Goal: Entertainment & Leisure: Consume media (video, audio)

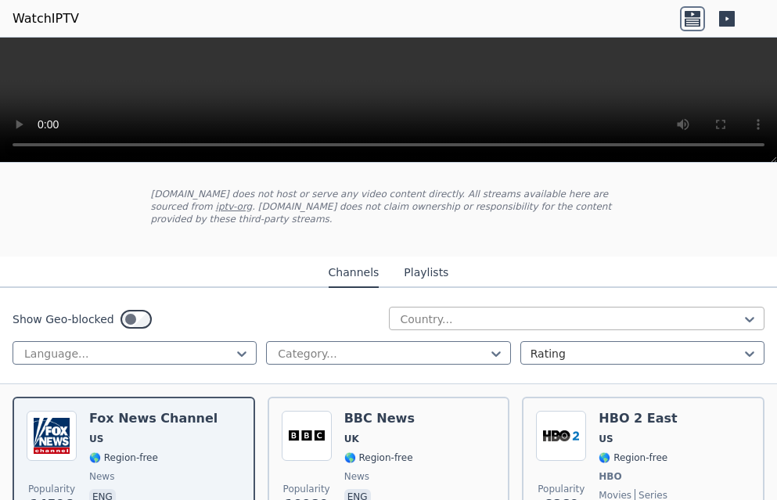
scroll to position [78, 0]
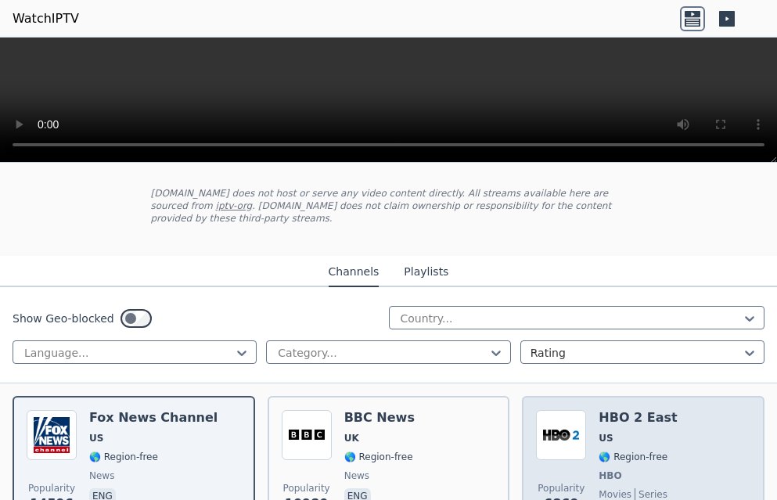
click at [604, 456] on div "HBO 2 East US 🌎 Region-free HBO movies series eng spa" at bounding box center [638, 468] width 78 height 116
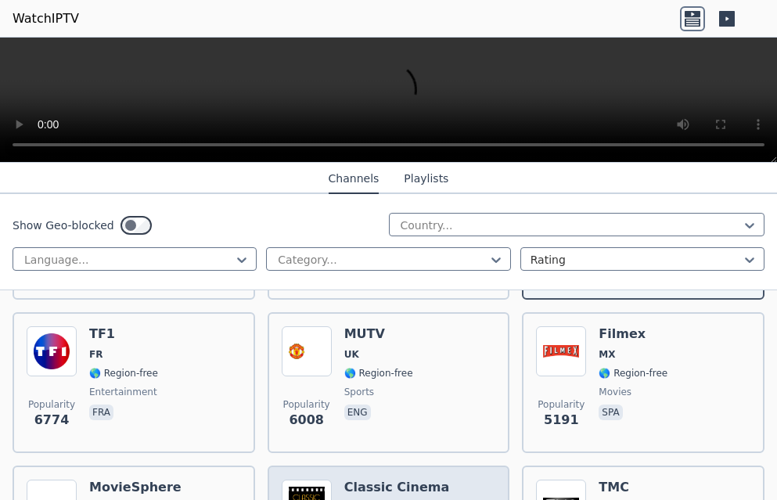
scroll to position [313, 0]
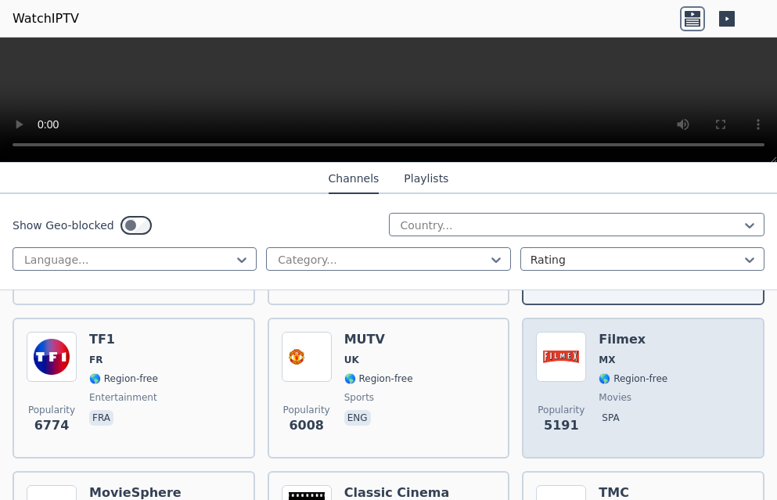
click at [599, 373] on div "Filmex MX 🌎 Region-free movies spa" at bounding box center [633, 388] width 69 height 113
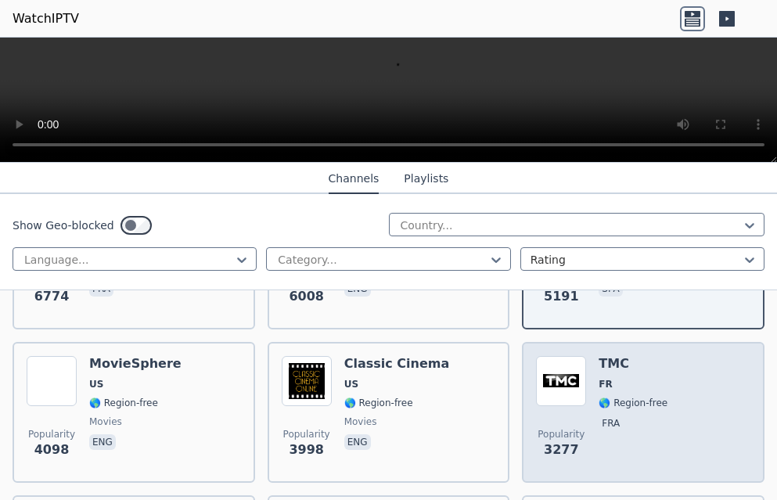
scroll to position [470, 0]
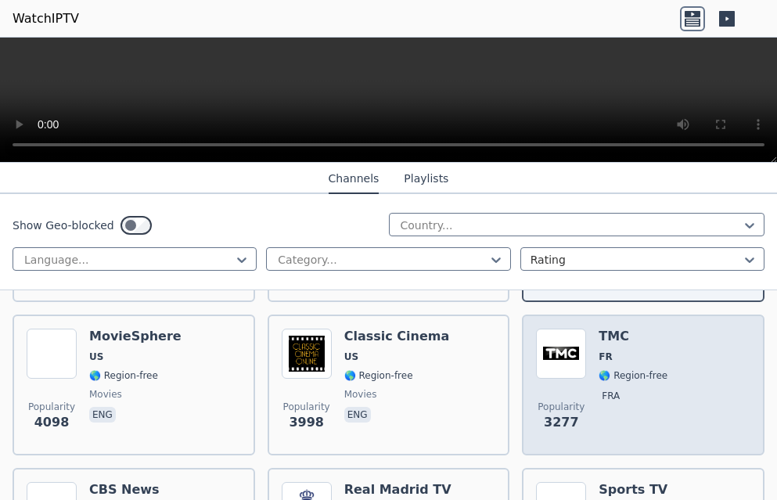
click at [575, 373] on div "Popularity 3277" at bounding box center [561, 385] width 50 height 113
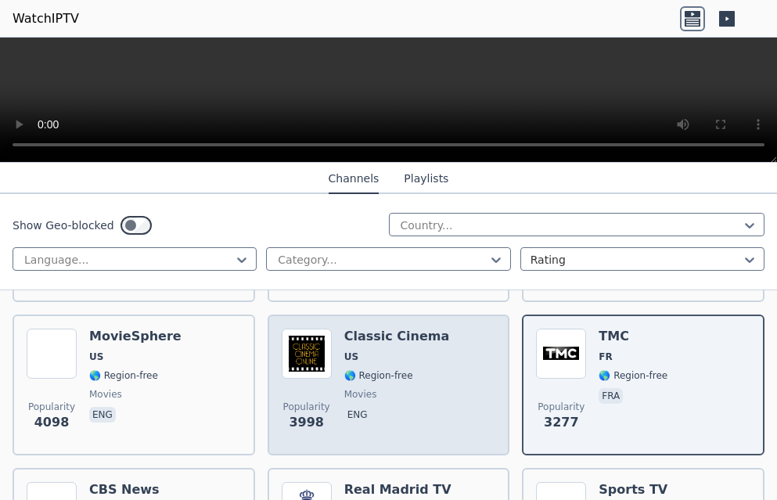
click at [331, 388] on div "Popularity 3998 Classic Cinema US 🌎 Region-free movies eng" at bounding box center [389, 385] width 215 height 113
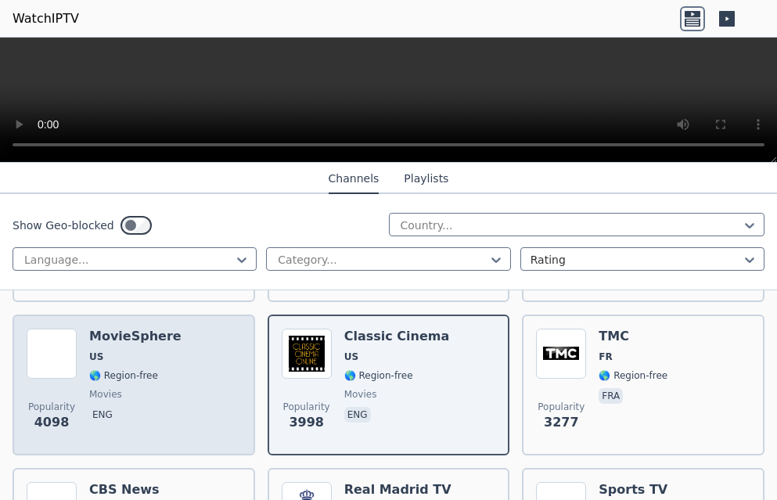
click at [132, 352] on div "MovieSphere US 🌎 Region-free movies eng" at bounding box center [135, 385] width 92 height 113
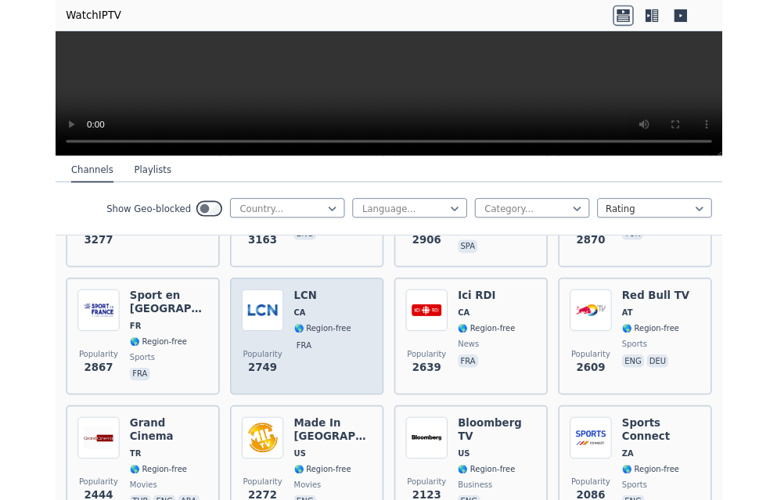
scroll to position [783, 0]
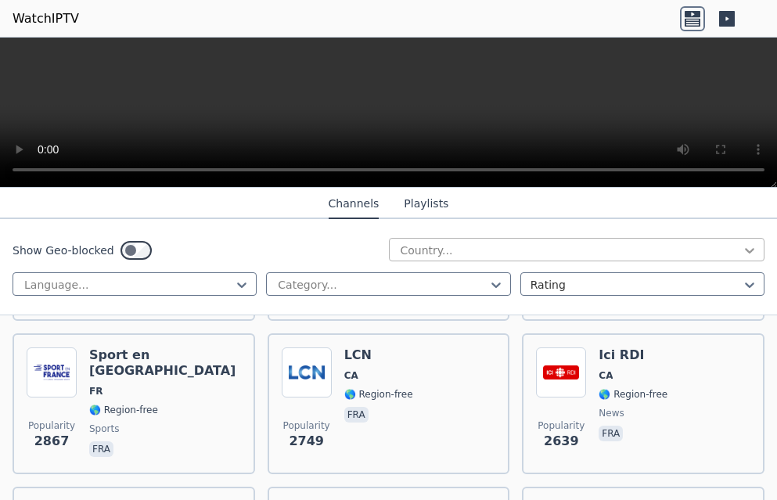
click at [745, 254] on icon at bounding box center [749, 250] width 9 height 5
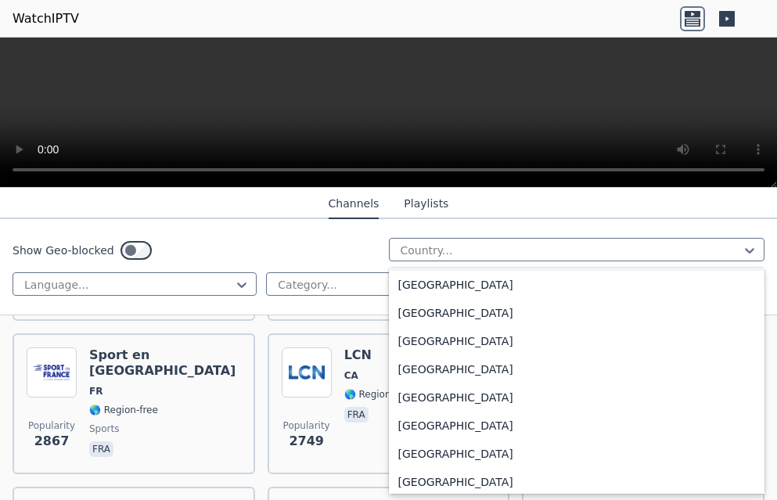
scroll to position [705, 0]
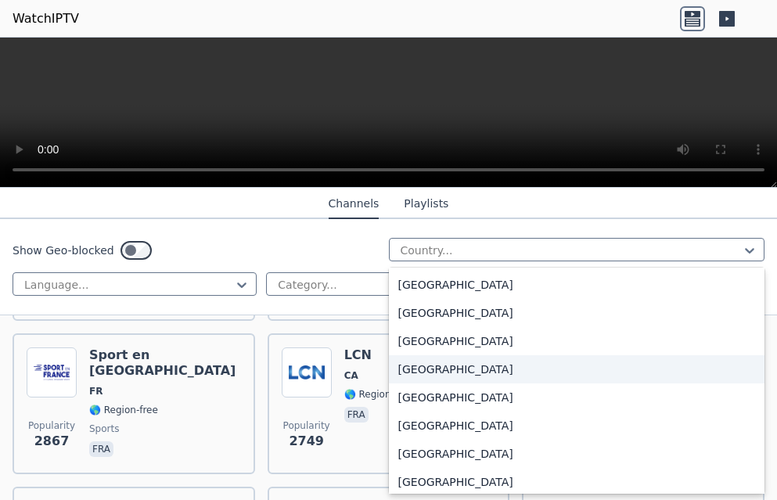
click at [483, 384] on div "[GEOGRAPHIC_DATA]" at bounding box center [577, 369] width 377 height 28
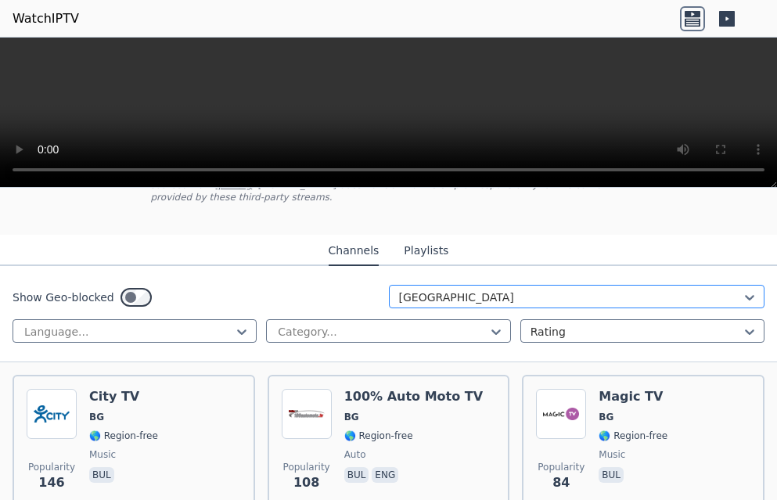
scroll to position [157, 0]
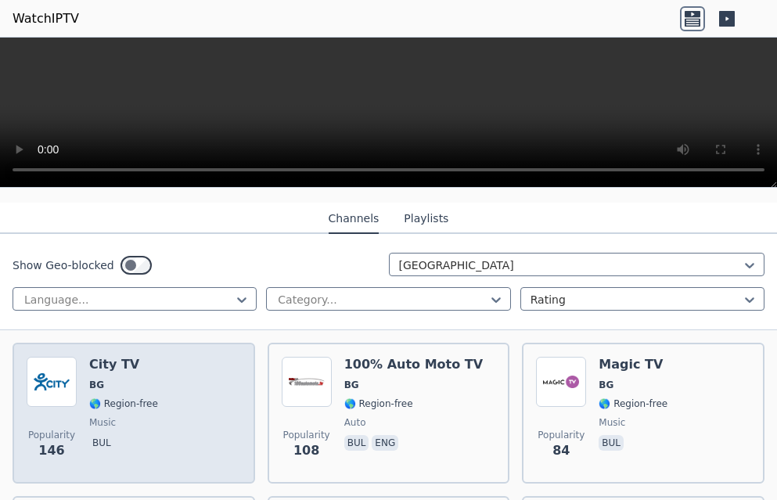
click at [114, 417] on span "music" at bounding box center [123, 423] width 69 height 13
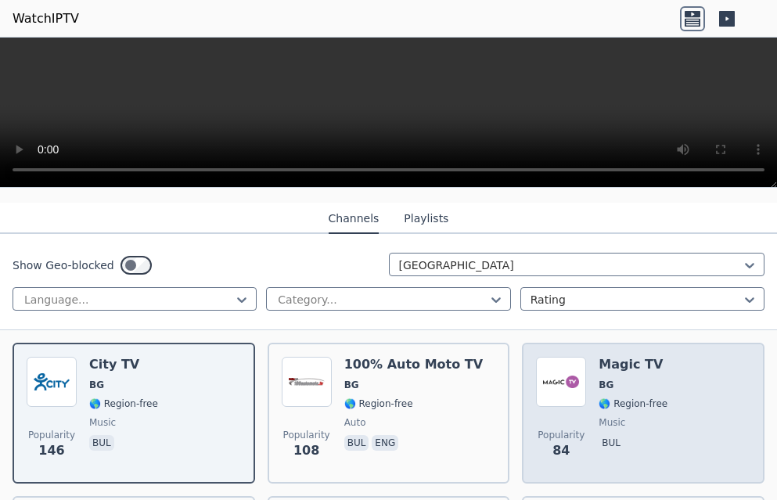
click at [599, 398] on span "🌎 Region-free" at bounding box center [633, 404] width 69 height 13
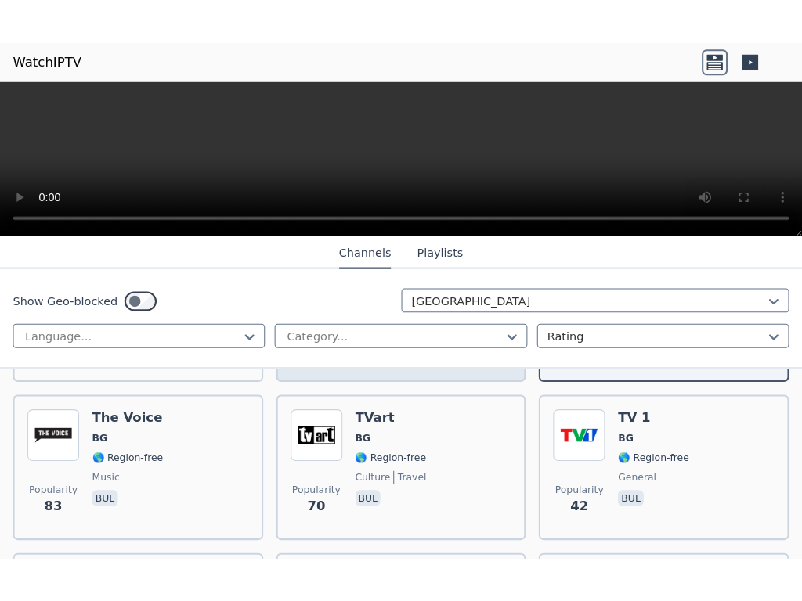
scroll to position [313, 0]
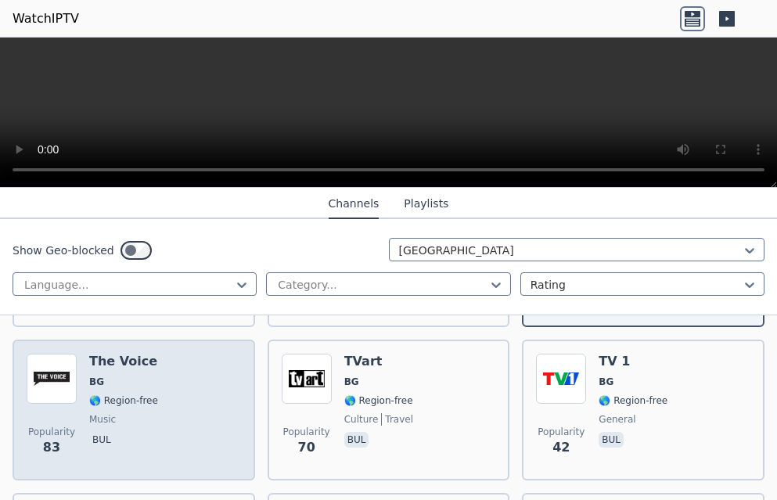
click at [131, 413] on span "music" at bounding box center [123, 419] width 69 height 13
